Goal: Task Accomplishment & Management: Manage account settings

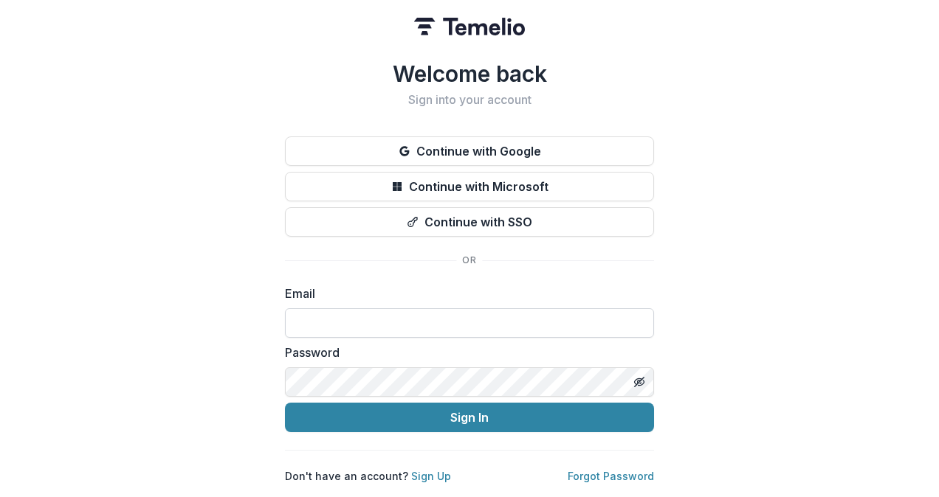
click at [348, 313] on input at bounding box center [469, 323] width 369 height 30
type input "**********"
click at [599, 473] on link "Forgot Password" at bounding box center [611, 476] width 86 height 13
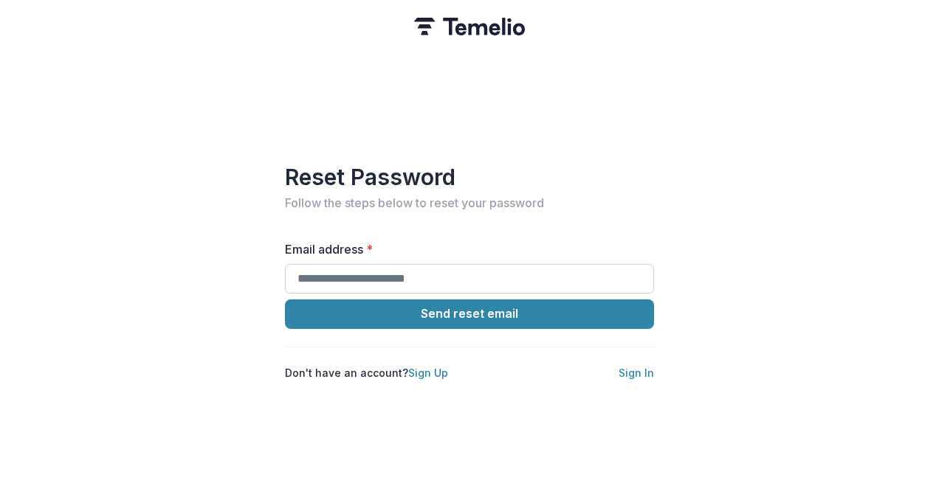
click at [452, 277] on input "Email address *" at bounding box center [469, 279] width 369 height 30
type input "**********"
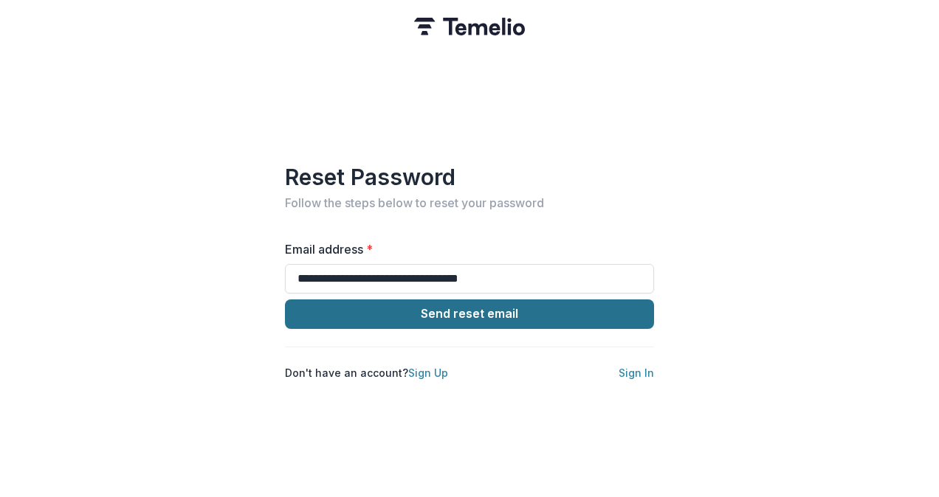
click at [492, 307] on button "Send reset email" at bounding box center [469, 315] width 369 height 30
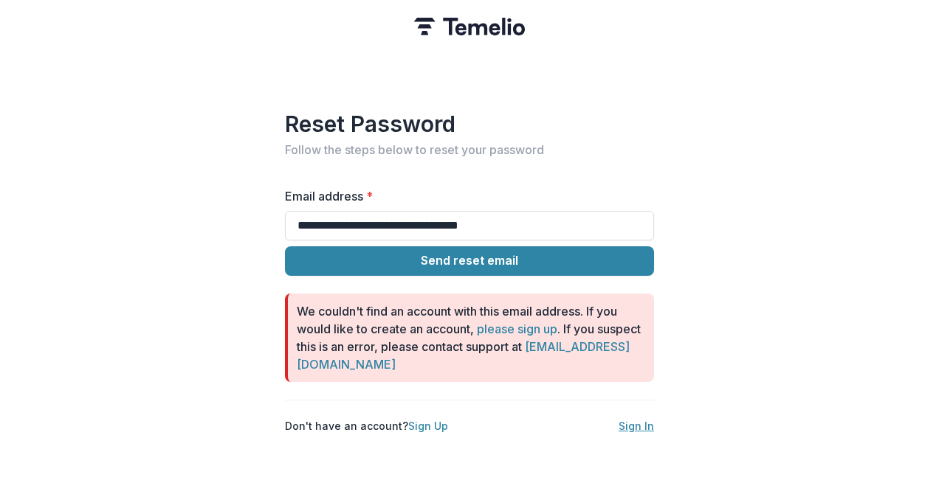
click at [638, 420] on link "Sign In" at bounding box center [635, 426] width 35 height 13
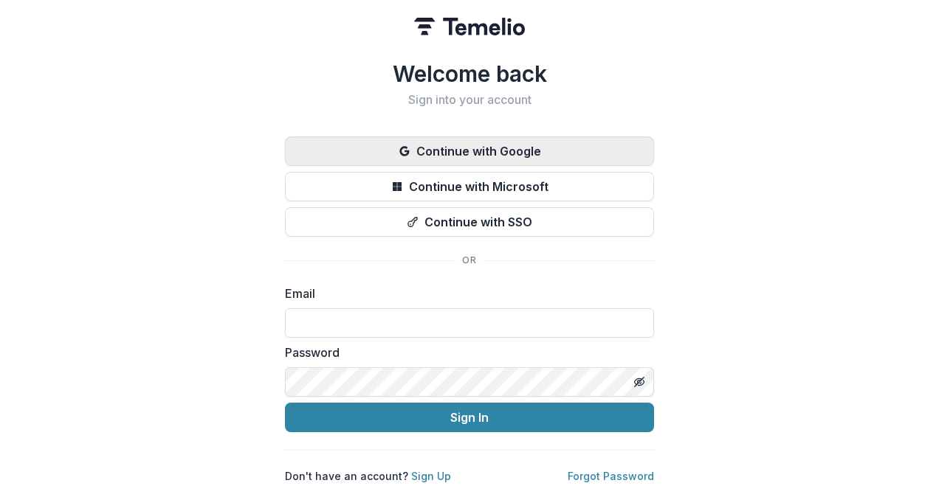
click at [515, 137] on button "Continue with Google" at bounding box center [469, 152] width 369 height 30
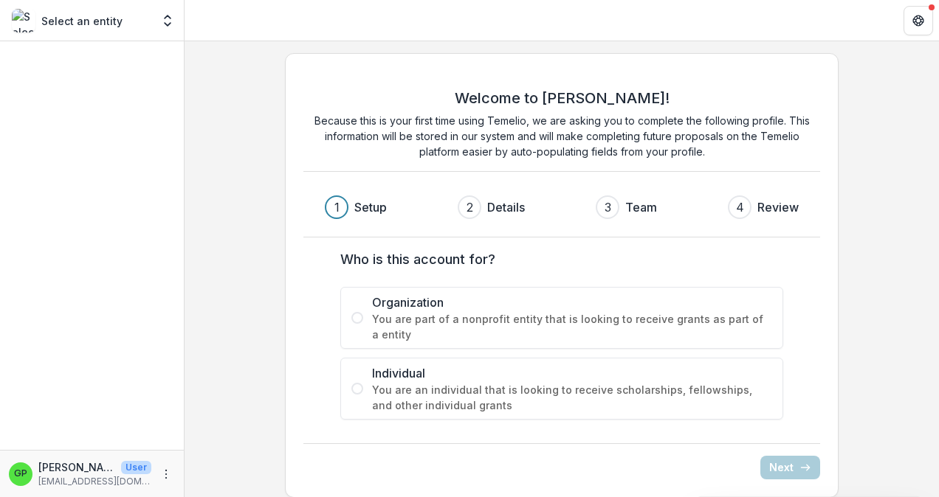
click at [361, 318] on label "Organization You are part of a nonprofit entity that is looking to receive gran…" at bounding box center [561, 318] width 443 height 62
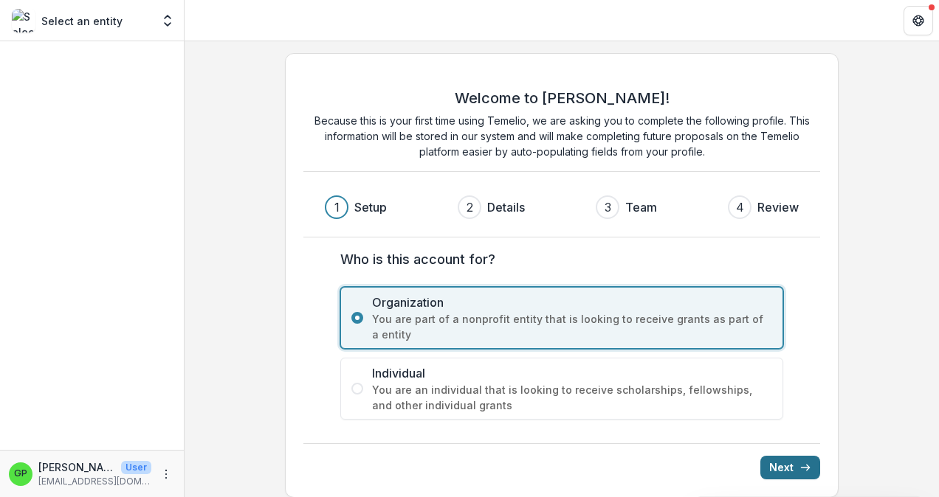
click at [778, 472] on button "Next" at bounding box center [790, 468] width 60 height 24
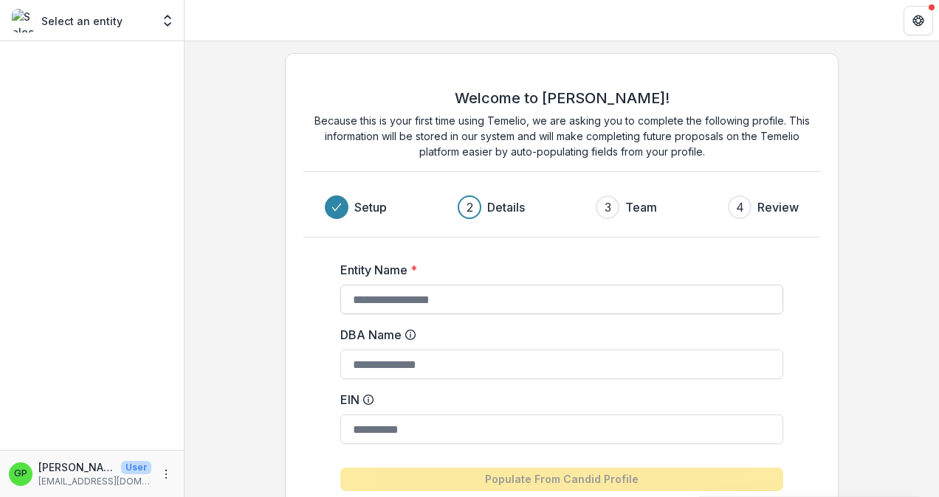
click at [394, 306] on input "Entity Name *" at bounding box center [561, 300] width 443 height 30
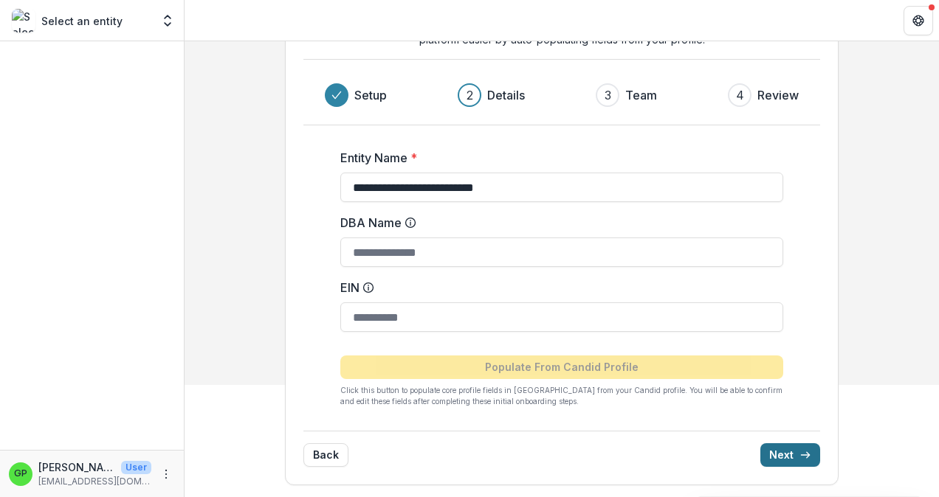
type input "**********"
click at [796, 452] on button "Next" at bounding box center [790, 456] width 60 height 24
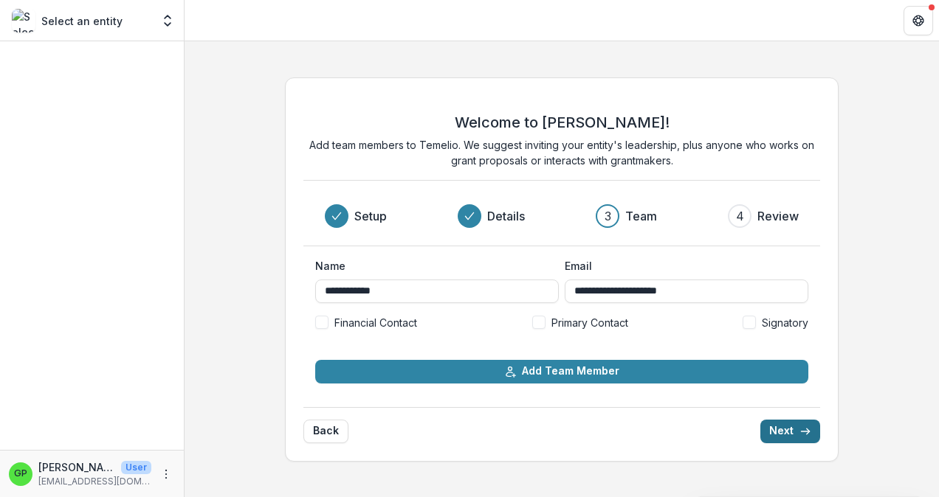
scroll to position [0, 0]
click at [698, 293] on input "**********" at bounding box center [687, 292] width 244 height 24
drag, startPoint x: 723, startPoint y: 291, endPoint x: 523, endPoint y: 282, distance: 200.2
click at [539, 286] on div "**********" at bounding box center [561, 280] width 493 height 45
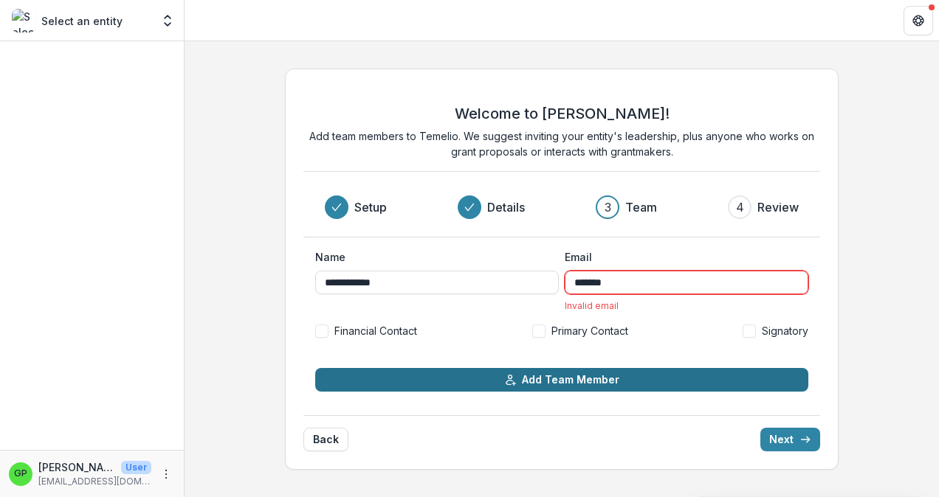
type input "**********"
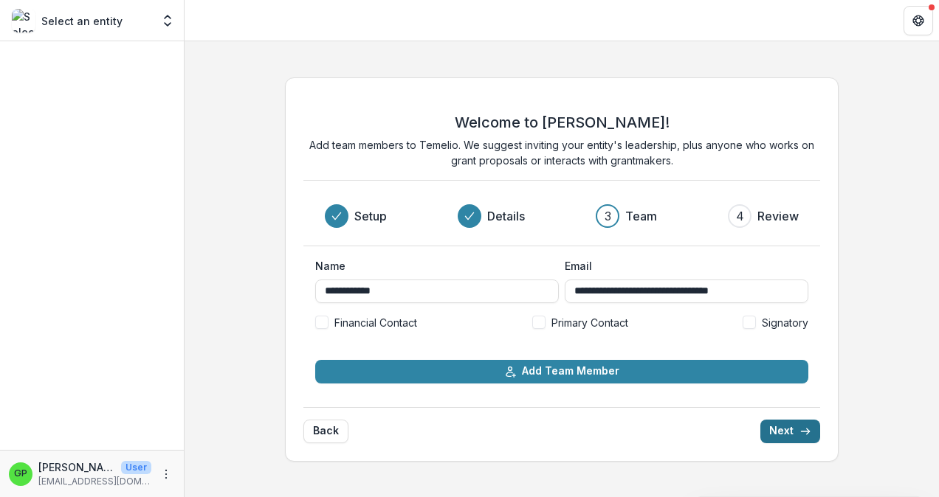
click at [772, 433] on button "Next" at bounding box center [790, 432] width 60 height 24
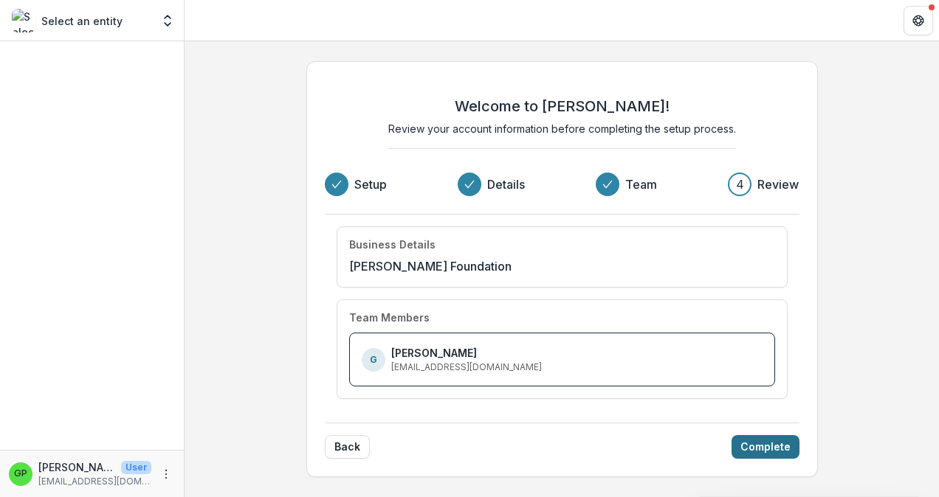
click at [748, 449] on button "Complete" at bounding box center [765, 447] width 68 height 24
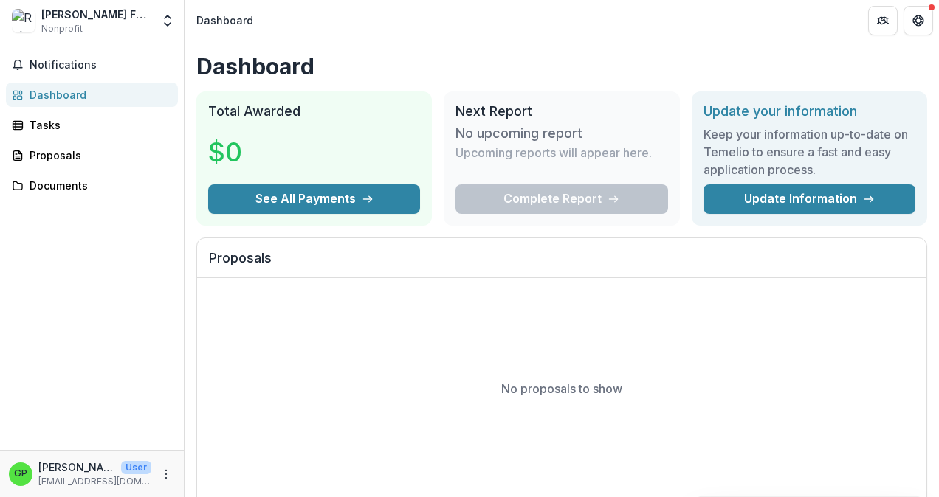
click at [52, 92] on div "Dashboard" at bounding box center [98, 94] width 137 height 15
click at [35, 126] on div "Tasks" at bounding box center [98, 124] width 137 height 15
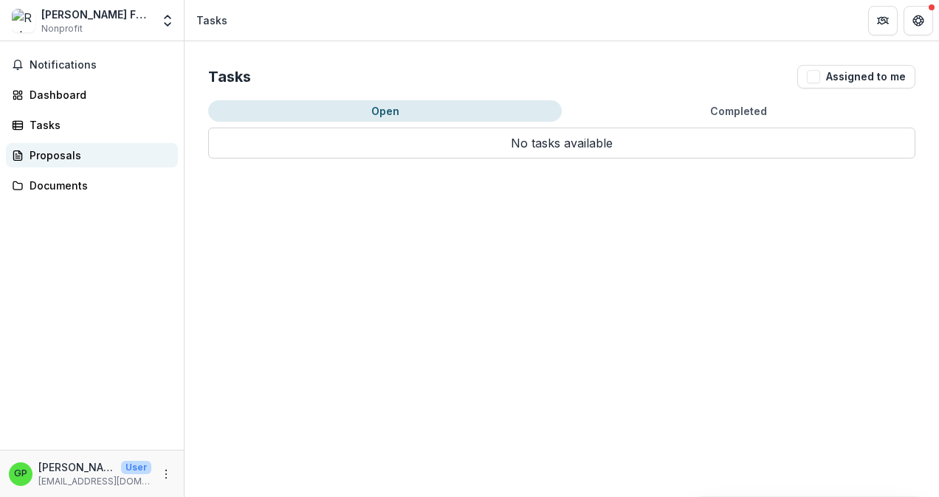
click at [49, 156] on div "Proposals" at bounding box center [98, 155] width 137 height 15
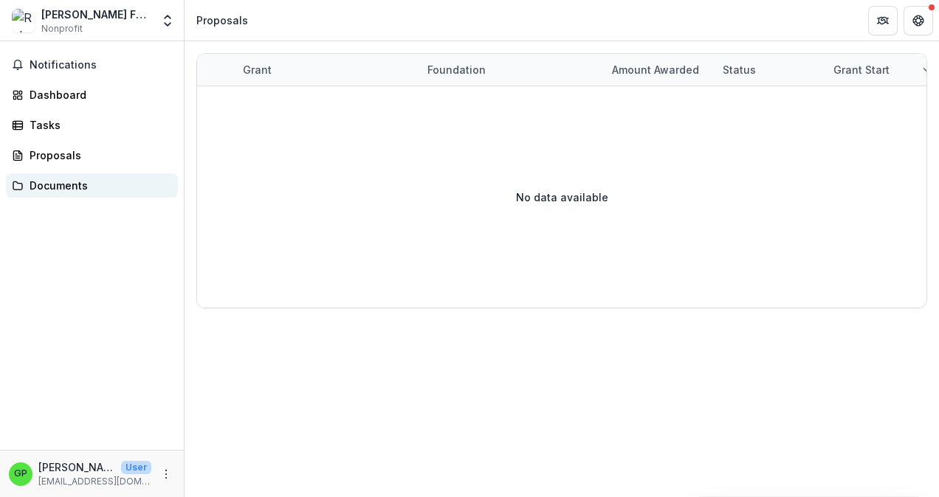
click at [46, 183] on div "Documents" at bounding box center [98, 185] width 137 height 15
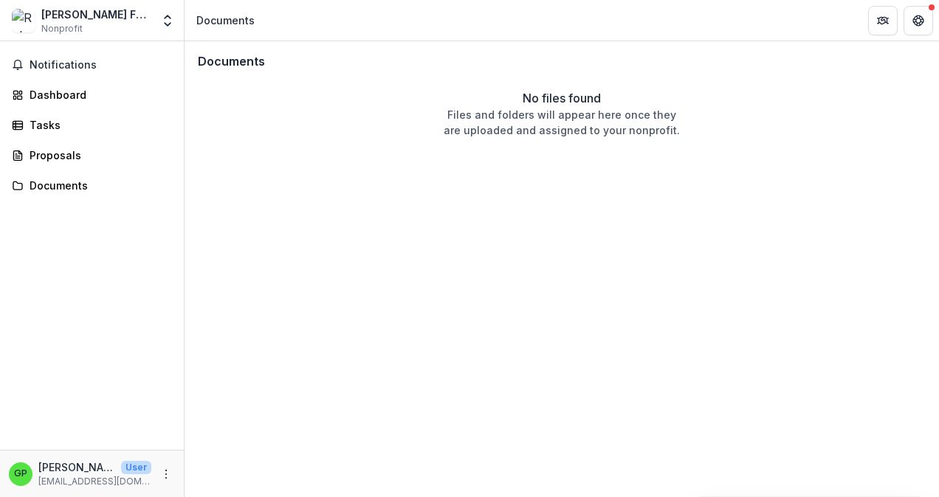
click at [243, 21] on div "Documents" at bounding box center [225, 20] width 58 height 15
click at [73, 68] on span "Notifications" at bounding box center [101, 65] width 142 height 13
click at [50, 90] on div "Dashboard" at bounding box center [98, 94] width 137 height 15
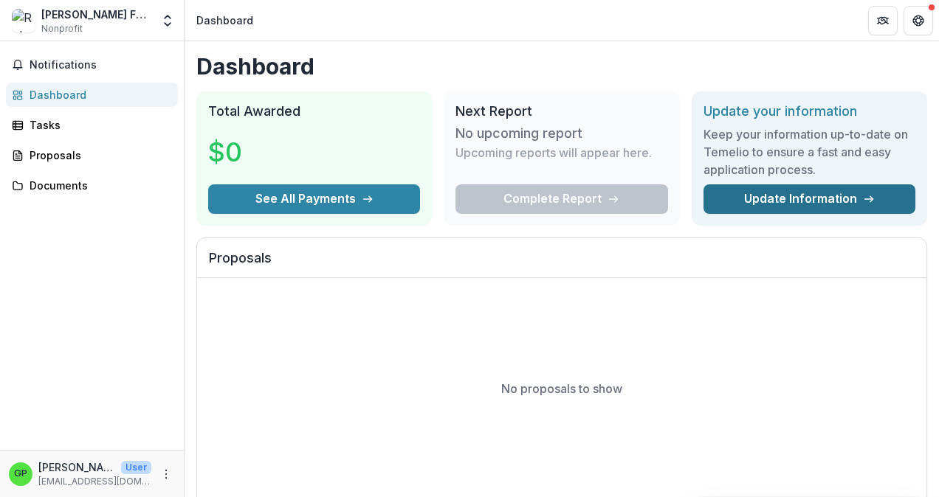
click at [818, 196] on link "Update Information" at bounding box center [809, 200] width 212 height 30
click at [164, 474] on icon "More" at bounding box center [166, 475] width 12 height 12
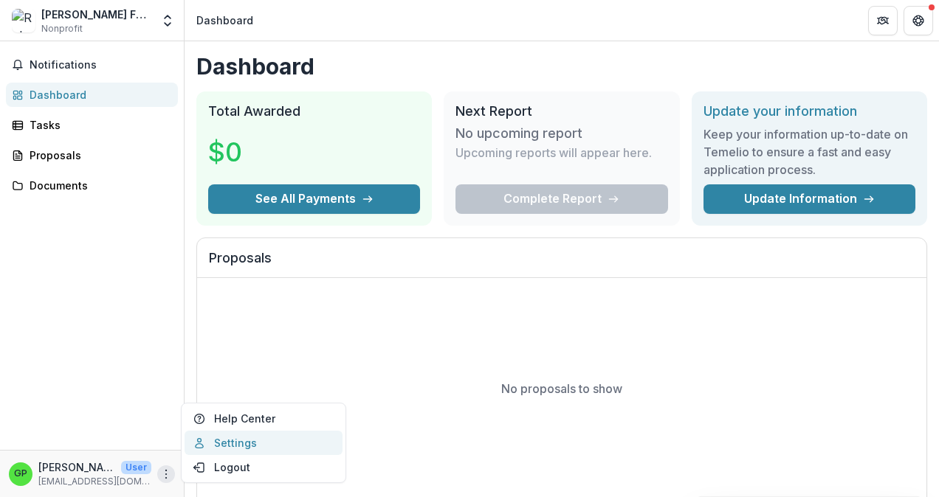
click at [241, 444] on link "Settings" at bounding box center [264, 443] width 158 height 24
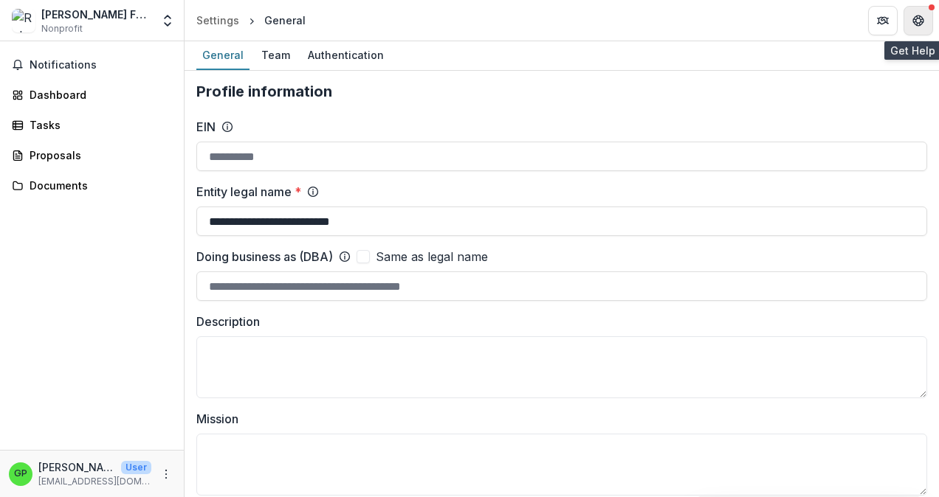
click at [917, 20] on icon "Get Help" at bounding box center [918, 21] width 12 height 12
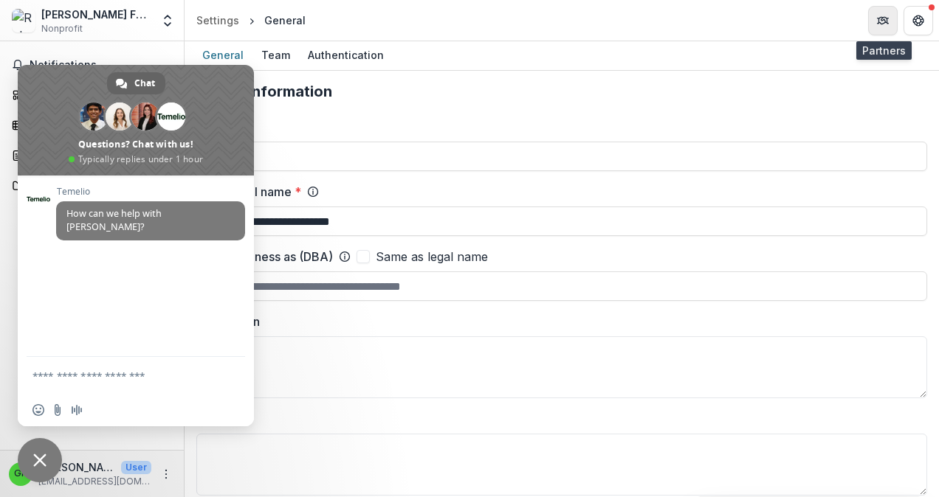
click at [880, 17] on icon "Partners" at bounding box center [880, 17] width 4 height 1
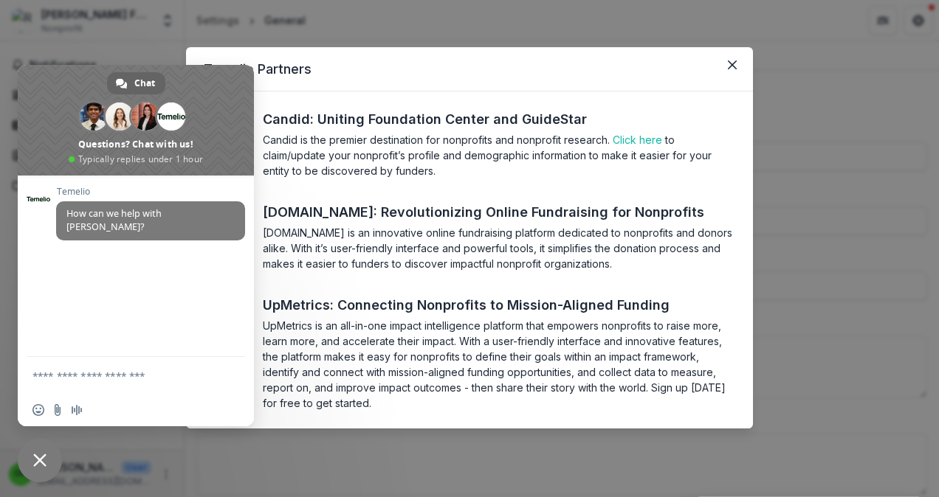
click at [76, 375] on textarea "Compose your message..." at bounding box center [120, 375] width 177 height 37
click at [739, 63] on button "Close" at bounding box center [732, 65] width 24 height 24
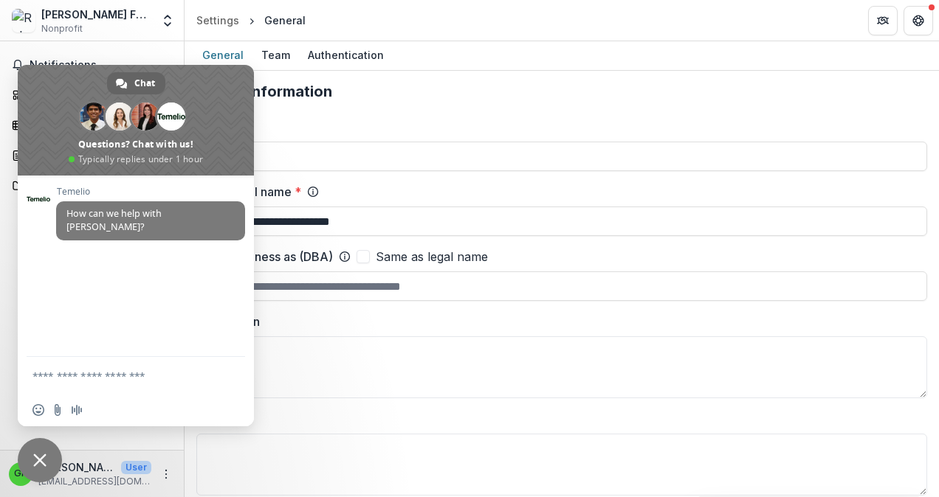
click at [35, 461] on span "Close chat" at bounding box center [39, 460] width 13 height 13
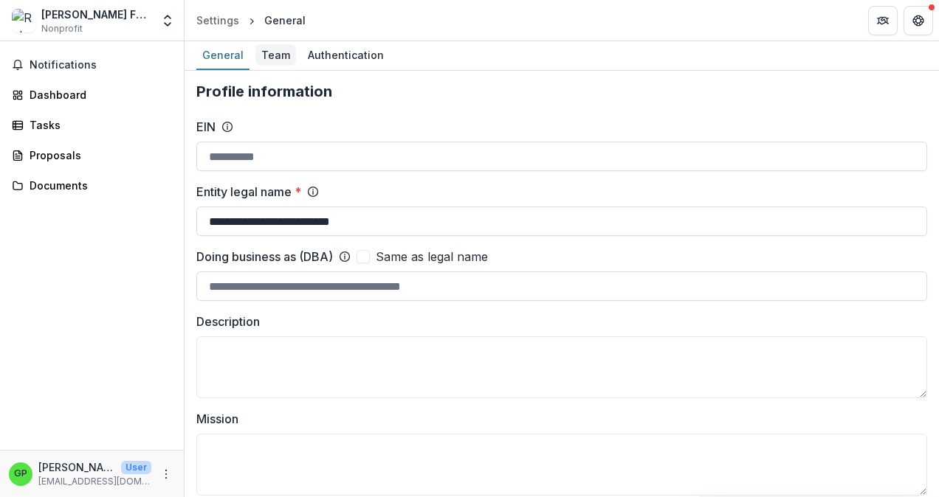
click at [277, 49] on div "Team" at bounding box center [275, 54] width 41 height 21
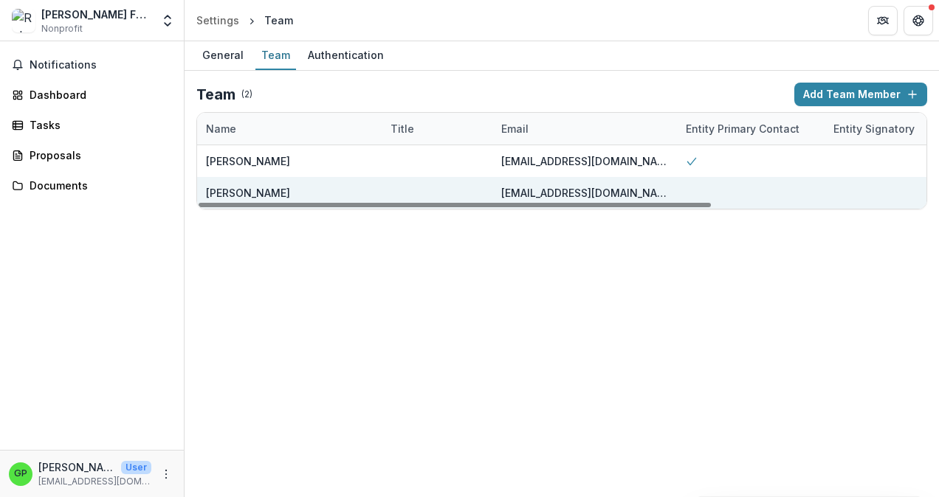
click at [601, 192] on div "gpatten@robertwplasterfoundation.org" at bounding box center [584, 192] width 167 height 15
click at [697, 187] on div at bounding box center [751, 193] width 148 height 32
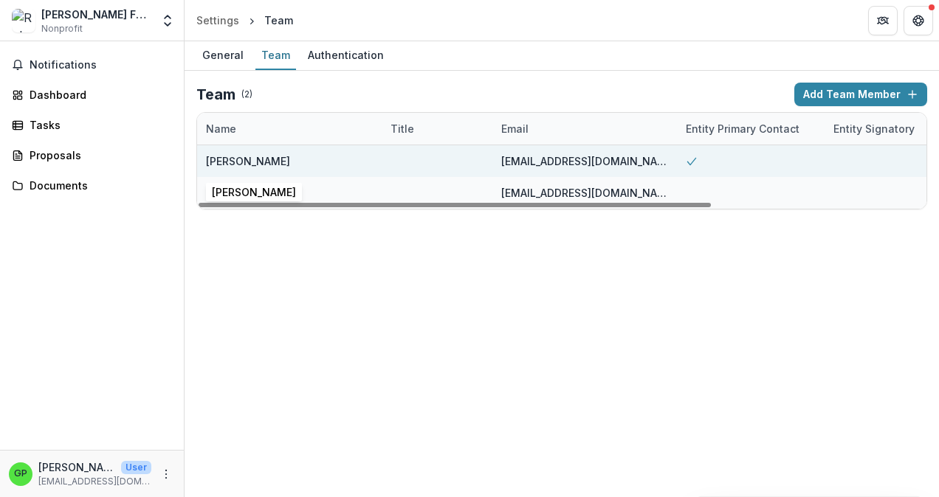
click at [238, 162] on div "[PERSON_NAME]" at bounding box center [248, 161] width 84 height 15
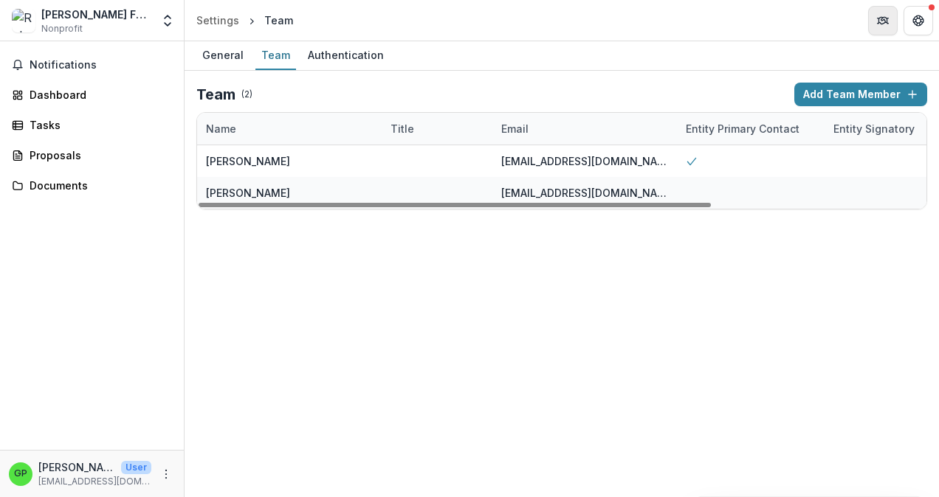
drag, startPoint x: 238, startPoint y: 162, endPoint x: 883, endPoint y: 22, distance: 660.1
click at [883, 22] on icon "Partners" at bounding box center [883, 21] width 12 height 12
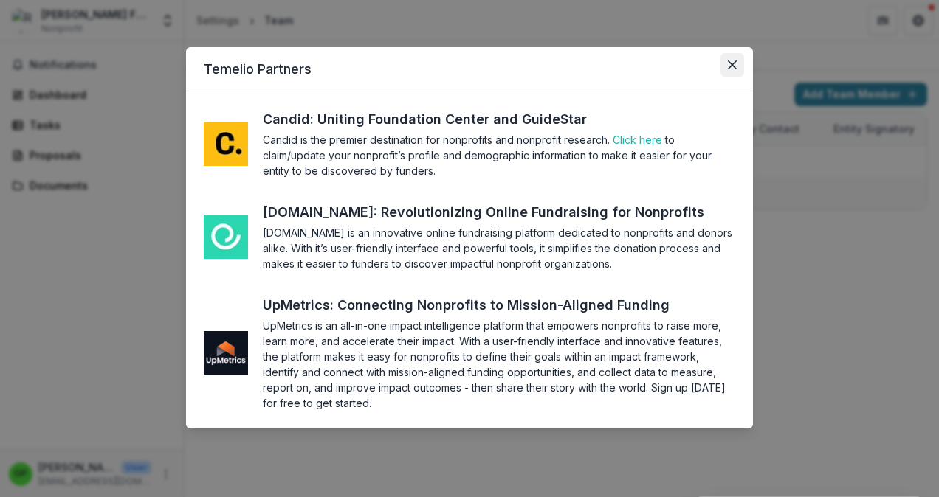
click at [731, 59] on button "Close" at bounding box center [732, 65] width 24 height 24
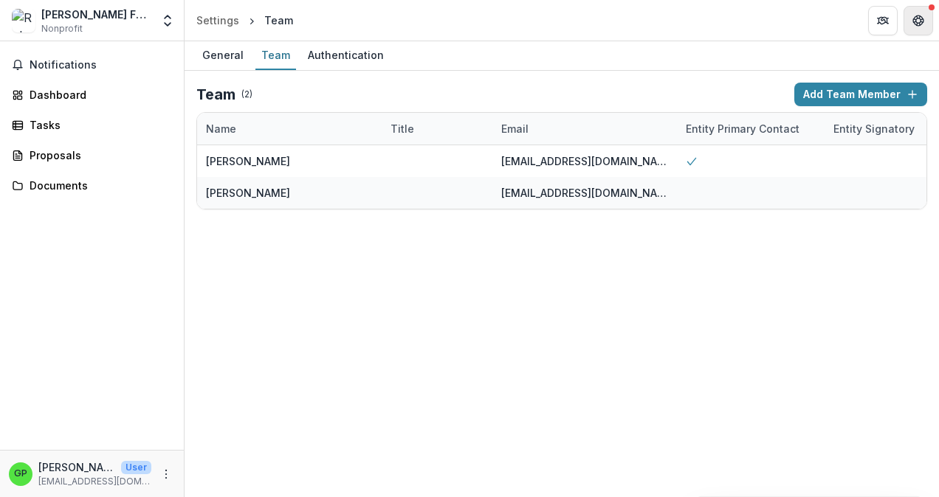
click at [920, 24] on icon "Get Help" at bounding box center [918, 21] width 12 height 12
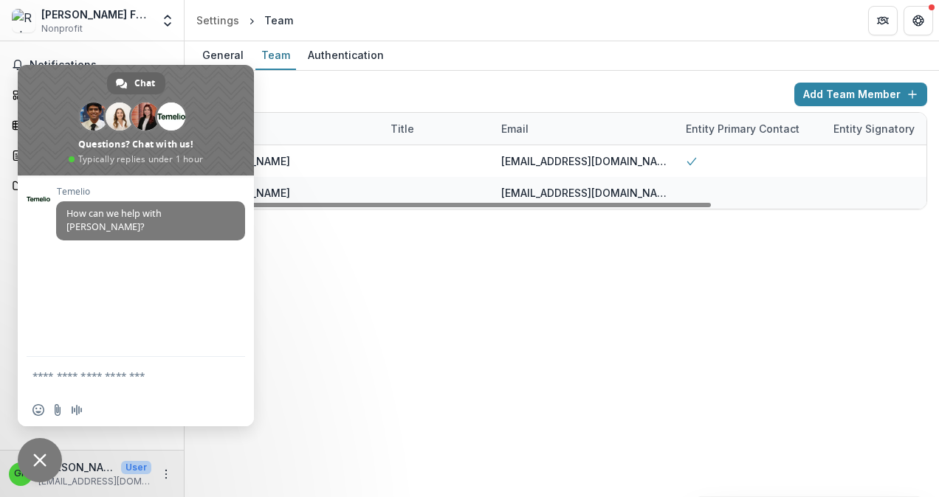
click at [100, 373] on textarea "Compose your message..." at bounding box center [120, 375] width 177 height 37
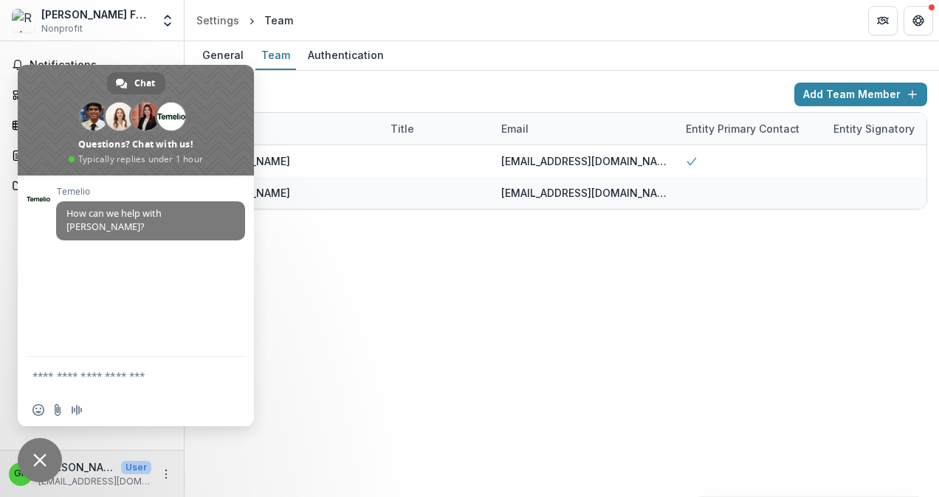
drag, startPoint x: 41, startPoint y: 457, endPoint x: 56, endPoint y: 446, distance: 18.5
click at [41, 457] on span "Close chat" at bounding box center [39, 460] width 13 height 13
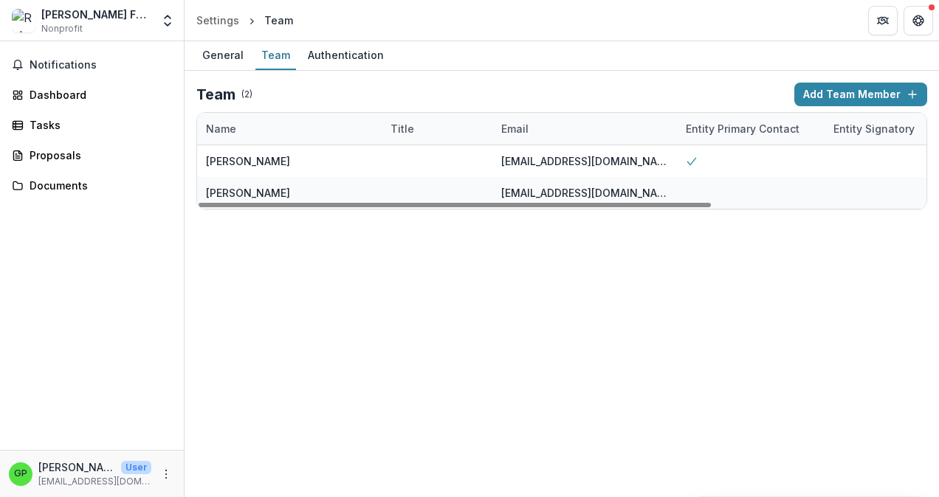
click at [734, 123] on div "Entity Primary Contact" at bounding box center [742, 128] width 131 height 15
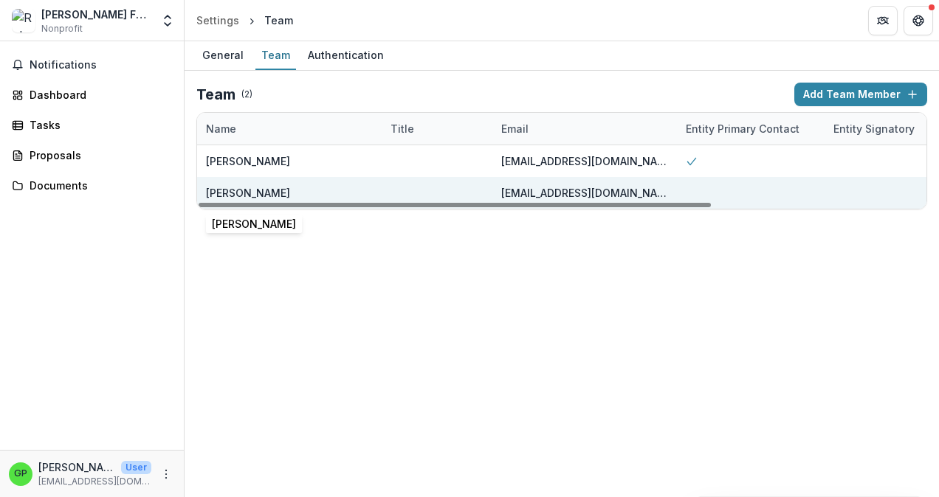
click at [233, 191] on div "[PERSON_NAME]" at bounding box center [248, 192] width 84 height 15
click at [584, 193] on div "gpatten@robertwplasterfoundation.org" at bounding box center [584, 192] width 167 height 15
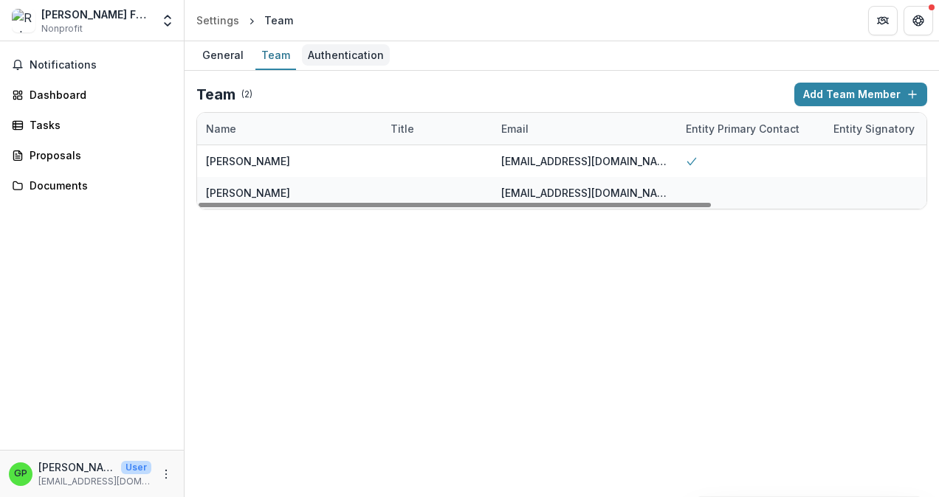
click at [327, 49] on div "Authentication" at bounding box center [346, 54] width 88 height 21
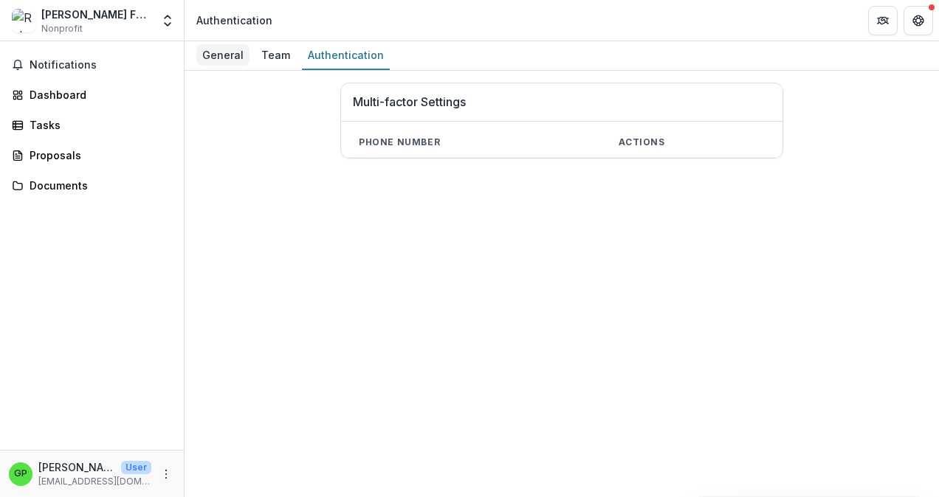
click at [230, 57] on div "General" at bounding box center [222, 54] width 53 height 21
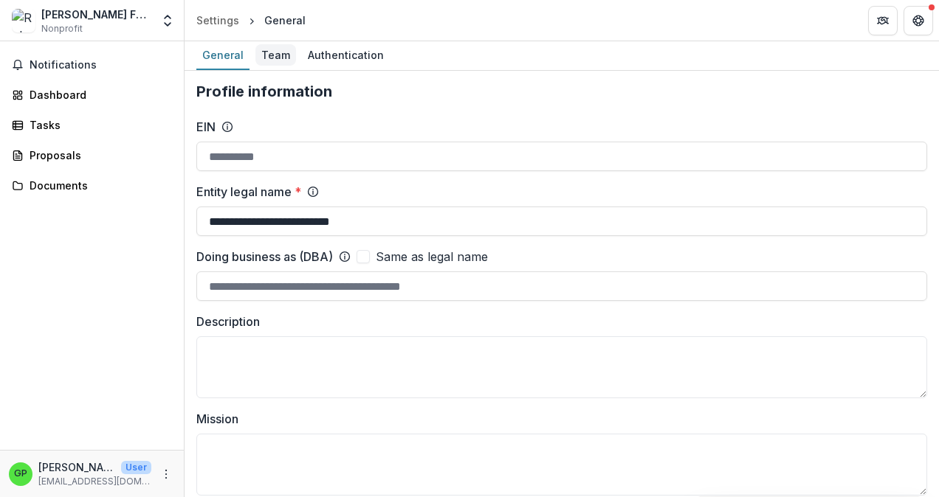
click at [275, 52] on div "Team" at bounding box center [275, 54] width 41 height 21
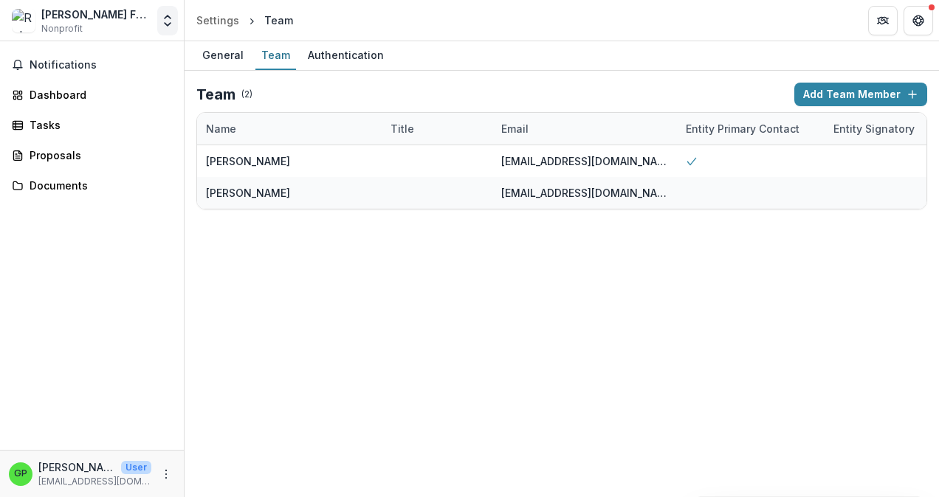
click at [170, 24] on icon "Open entity switcher" at bounding box center [167, 20] width 15 height 15
click at [42, 75] on link "Settings" at bounding box center [92, 81] width 177 height 24
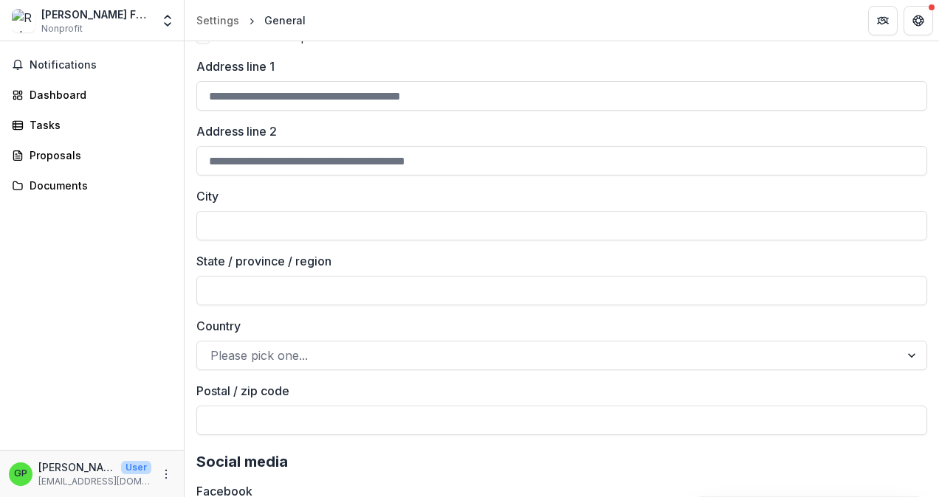
scroll to position [1658, 0]
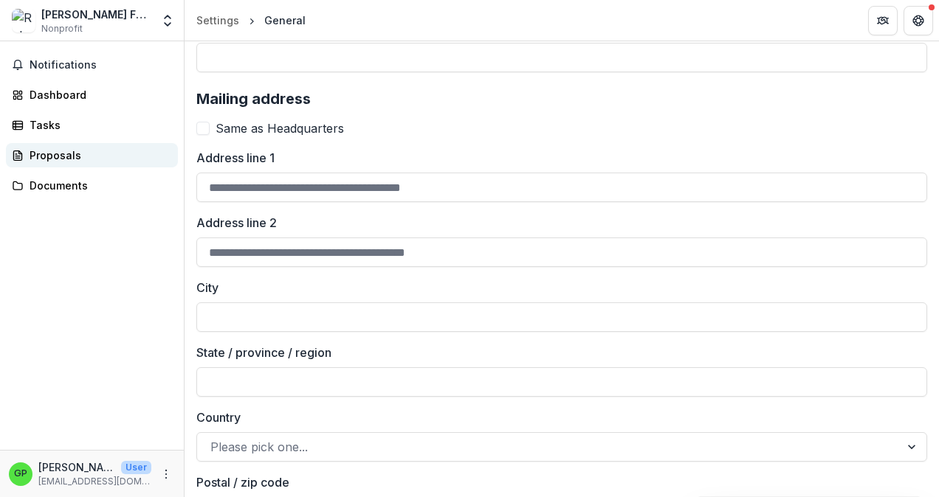
click at [50, 157] on div "Proposals" at bounding box center [98, 155] width 137 height 15
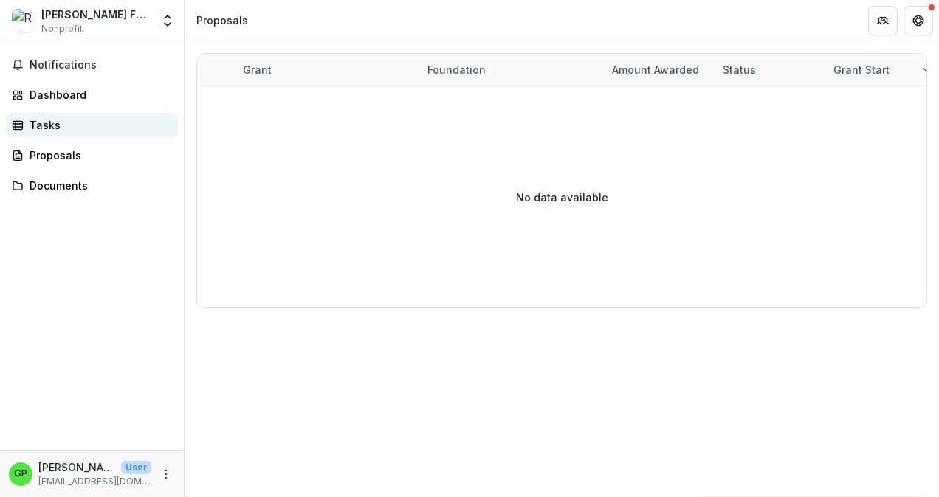
click at [39, 119] on div "Tasks" at bounding box center [98, 124] width 137 height 15
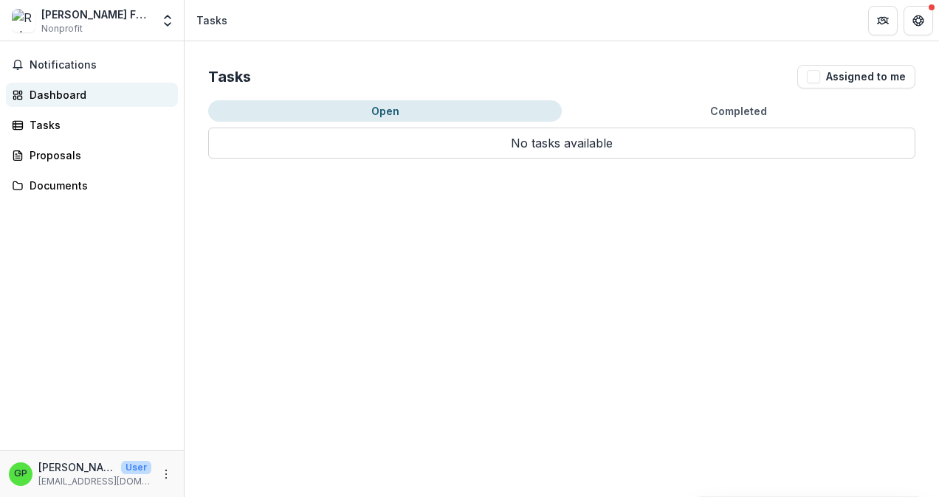
click at [42, 100] on div "Dashboard" at bounding box center [98, 94] width 137 height 15
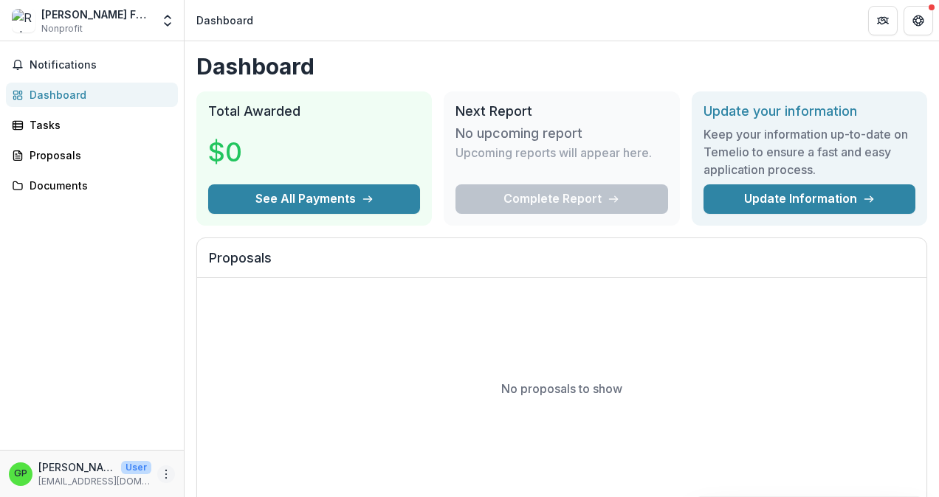
click at [163, 477] on icon "More" at bounding box center [166, 475] width 12 height 12
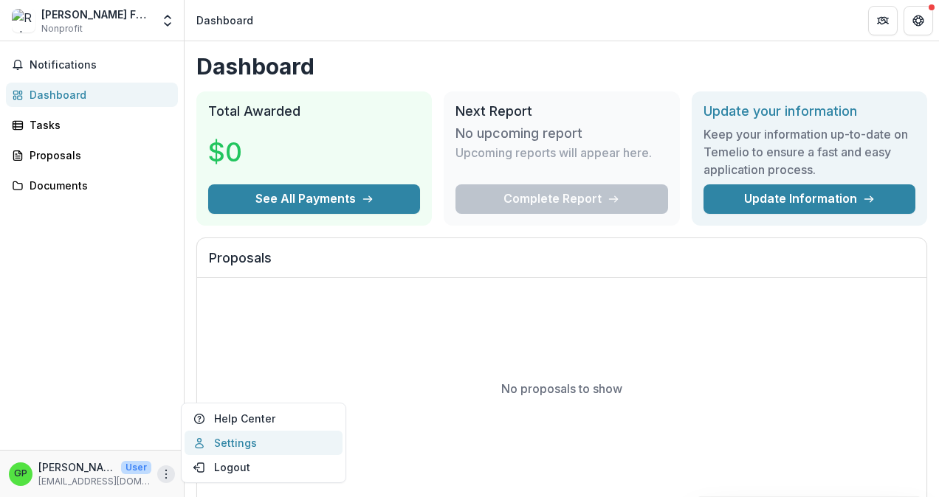
click at [218, 441] on link "Settings" at bounding box center [264, 443] width 158 height 24
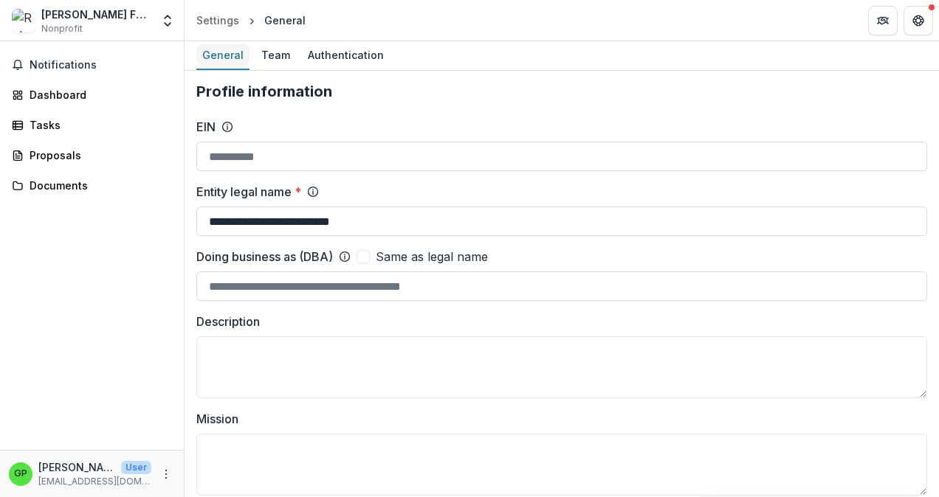
click at [208, 50] on div "General" at bounding box center [222, 54] width 53 height 21
click at [273, 50] on div "Team" at bounding box center [275, 54] width 41 height 21
